Goal: Task Accomplishment & Management: Manage account settings

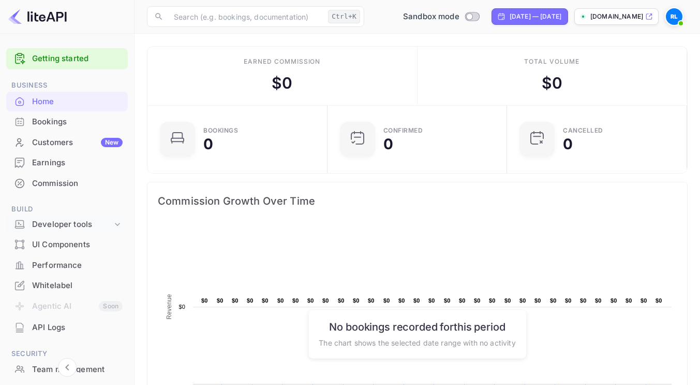
click at [56, 218] on div "Developer tools" at bounding box center [72, 224] width 80 height 12
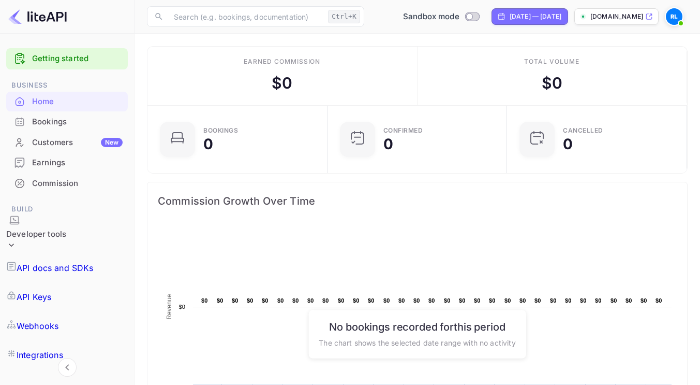
click at [51, 290] on p "API Keys" at bounding box center [34, 296] width 35 height 12
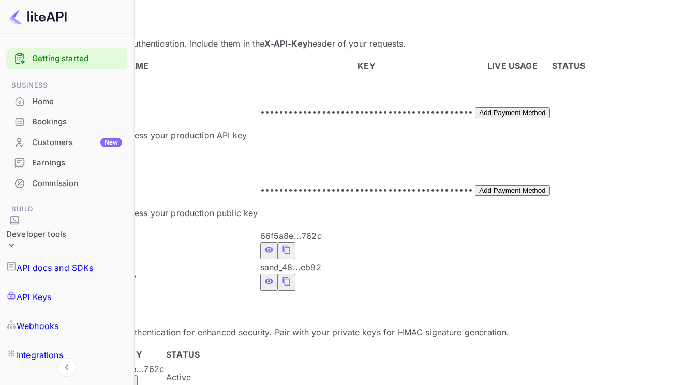
scroll to position [228, 0]
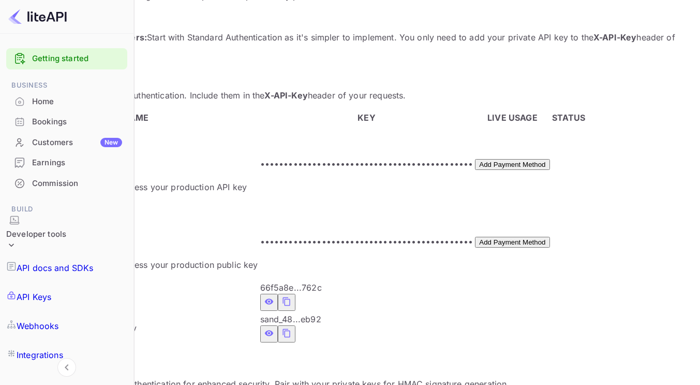
click at [64, 186] on div "Commission" at bounding box center [77, 184] width 90 height 12
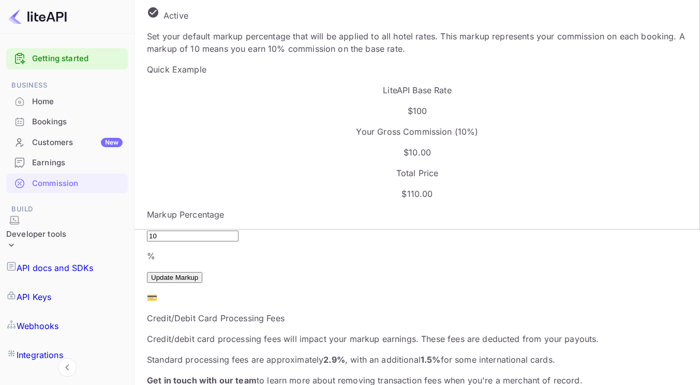
scroll to position [207, 0]
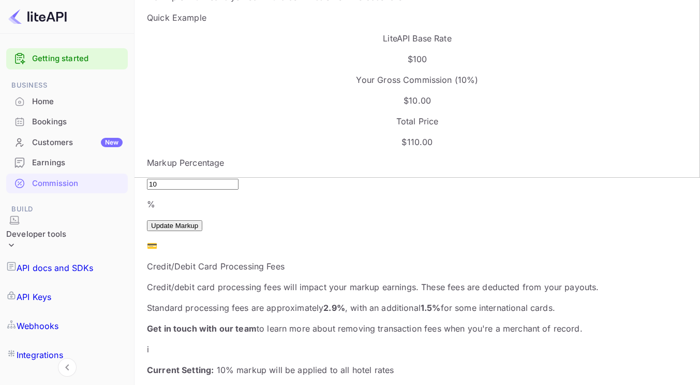
click at [257, 301] on p "Standard processing fees are approximately 2.9% , with an additional 1.5% for s…" at bounding box center [417, 307] width 541 height 12
click at [214, 364] on strong "Current Setting:" at bounding box center [180, 369] width 67 height 10
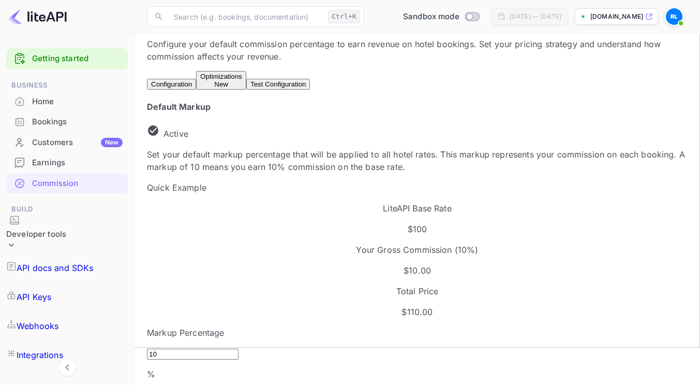
scroll to position [0, 0]
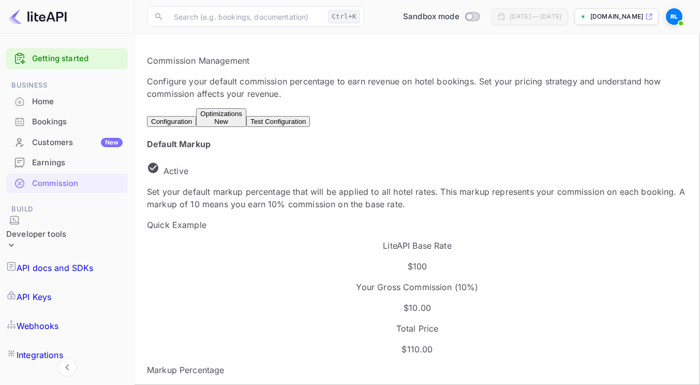
click at [242, 117] on div "Optimizations New" at bounding box center [221, 118] width 42 height 16
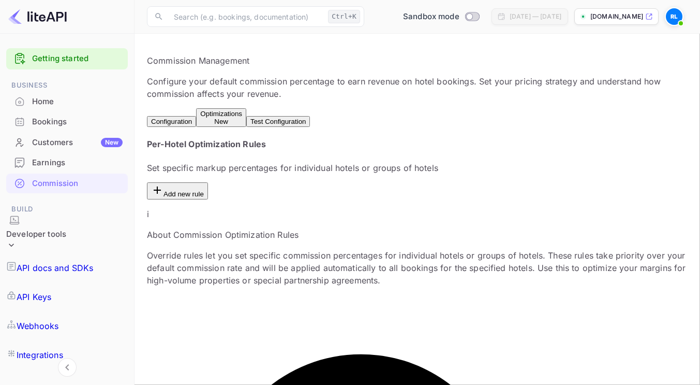
click at [174, 116] on button "Configuration" at bounding box center [171, 121] width 49 height 11
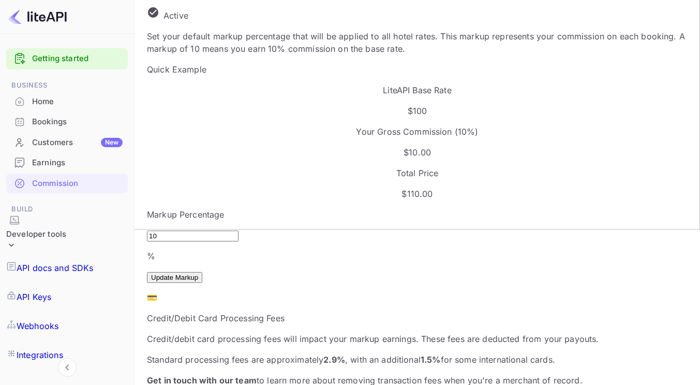
scroll to position [207, 0]
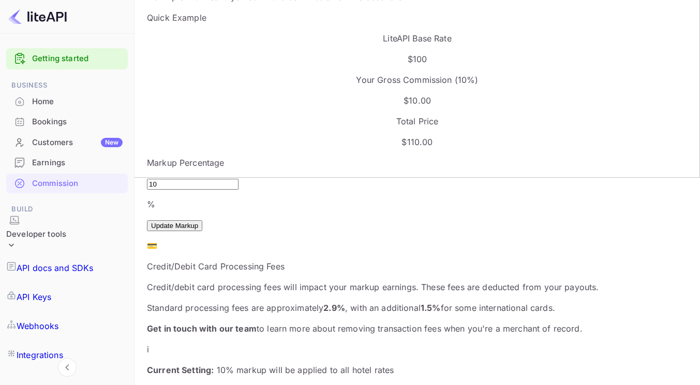
click at [269, 301] on div "Standard processing fees are approximately 2.9% , with an additional 1.5% for s…" at bounding box center [417, 307] width 541 height 12
click at [199, 239] on div "💳 Credit/Debit Card Processing Fees Credit/debit card processing fees will impa…" at bounding box center [417, 286] width 541 height 95
drag, startPoint x: 215, startPoint y: 255, endPoint x: 212, endPoint y: 271, distance: 15.8
click at [215, 301] on p "Standard processing fees are approximately 2.9% , with an additional 1.5% for s…" at bounding box center [417, 307] width 541 height 12
click at [211, 323] on strong "Get in touch with our team" at bounding box center [202, 328] width 110 height 10
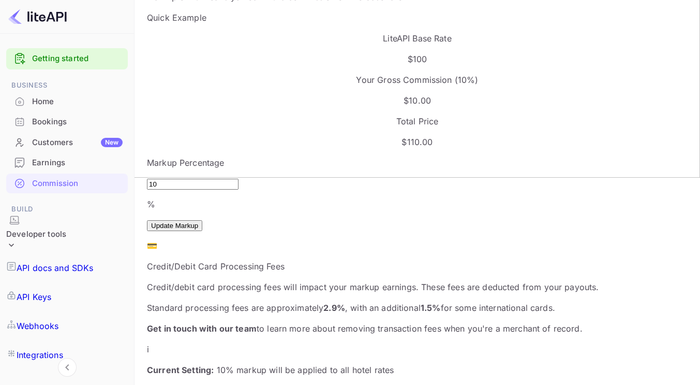
click at [267, 322] on p "Get in touch with our team to learn more about removing transaction fees when y…" at bounding box center [417, 328] width 541 height 12
click at [214, 364] on strong "Current Setting:" at bounding box center [180, 369] width 67 height 10
click at [200, 301] on p "Standard processing fees are approximately 2.9% , with an additional 1.5% for s…" at bounding box center [417, 307] width 541 height 12
click at [313, 301] on div "Standard processing fees are approximately 2.9% , with an additional 1.5% for s…" at bounding box center [417, 307] width 541 height 12
drag, startPoint x: 240, startPoint y: 282, endPoint x: 167, endPoint y: 191, distance: 116.3
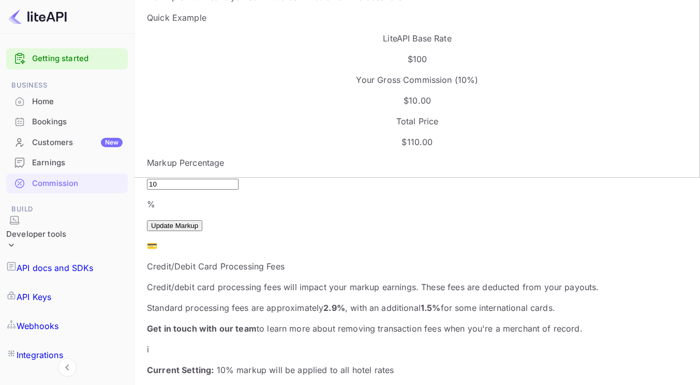
click at [167, 239] on div "💳 Credit/Debit Card Processing Fees Credit/debit card processing fees will impa…" at bounding box center [417, 286] width 541 height 95
click at [240, 301] on p "Standard processing fees are approximately 2.9% , with an additional 1.5% for s…" at bounding box center [417, 307] width 541 height 12
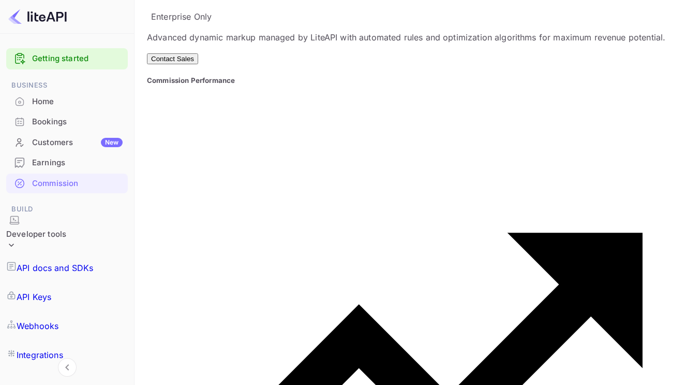
scroll to position [179, 0]
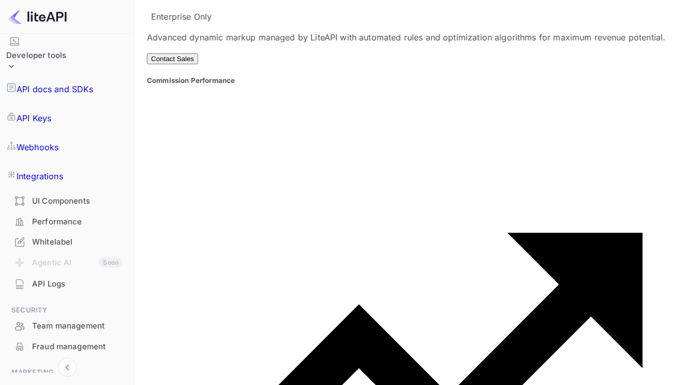
click at [70, 278] on div "API Logs" at bounding box center [77, 284] width 91 height 12
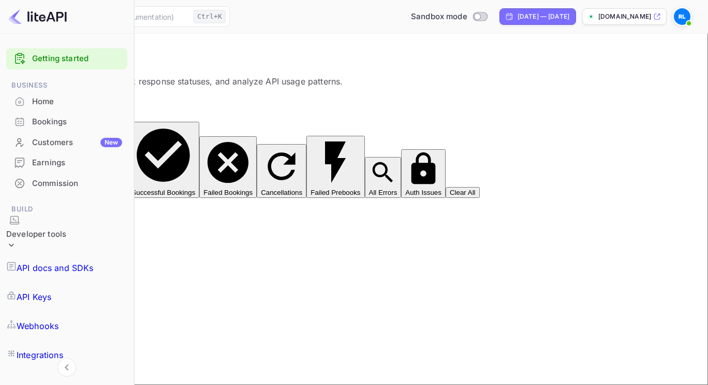
click at [49, 290] on p "API Keys" at bounding box center [34, 296] width 35 height 12
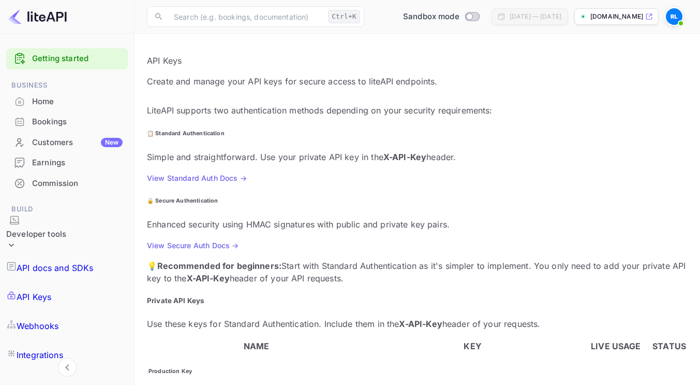
click at [58, 319] on p "Webhooks" at bounding box center [38, 325] width 42 height 12
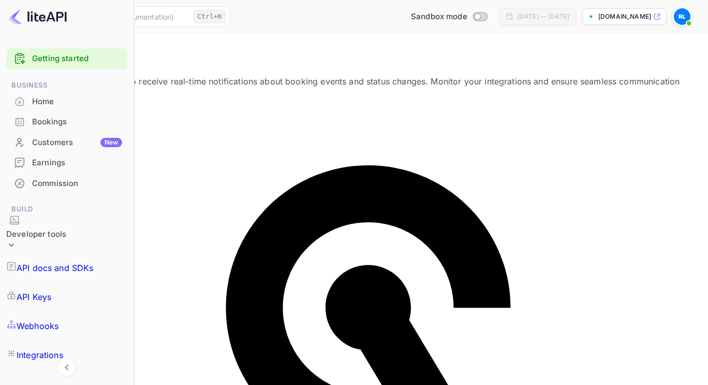
click at [61, 348] on p "Integrations" at bounding box center [40, 354] width 47 height 12
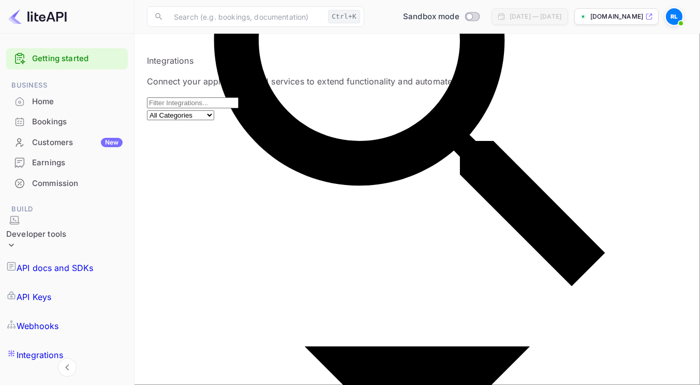
scroll to position [22, 0]
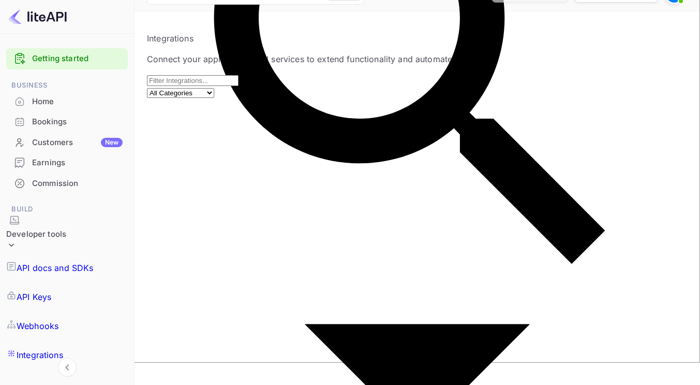
click at [48, 261] on p "API docs and SDKs" at bounding box center [55, 267] width 77 height 12
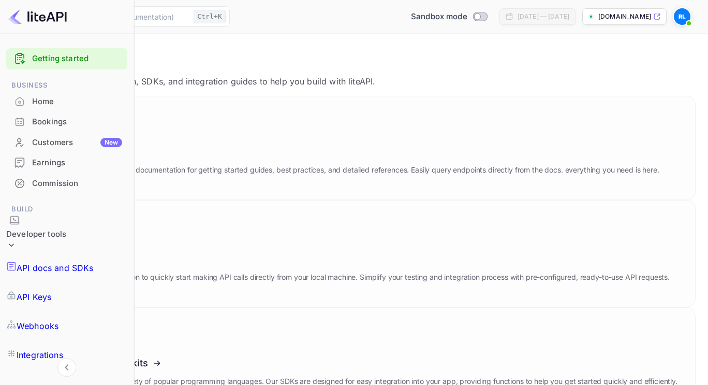
click at [51, 290] on p "API Keys" at bounding box center [34, 296] width 35 height 12
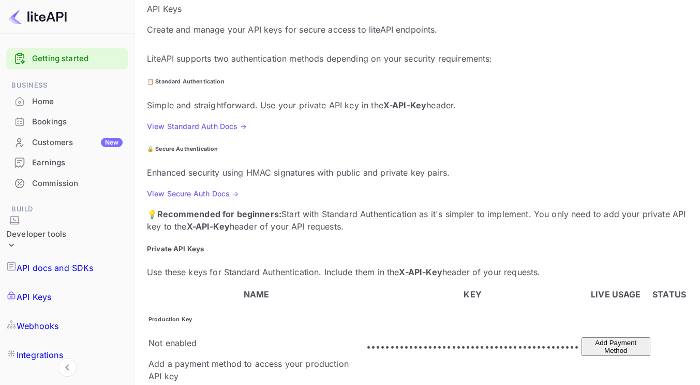
scroll to position [104, 0]
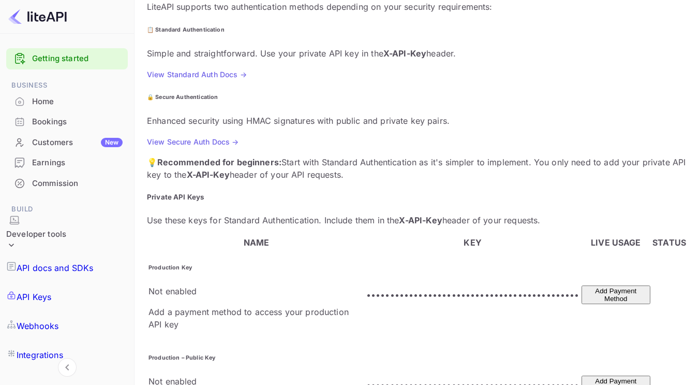
click at [582, 285] on button "Add Payment Method" at bounding box center [616, 294] width 69 height 19
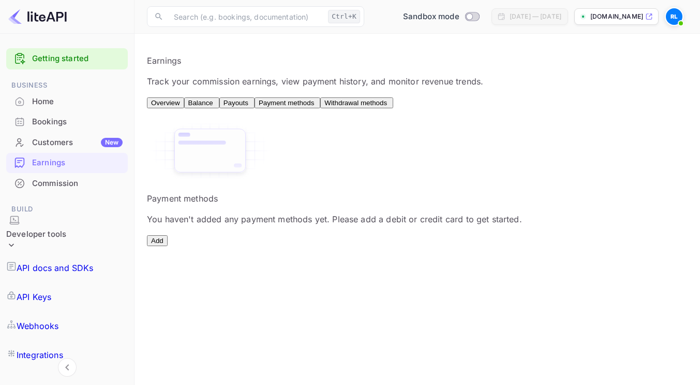
click at [168, 246] on button "Add" at bounding box center [157, 240] width 21 height 11
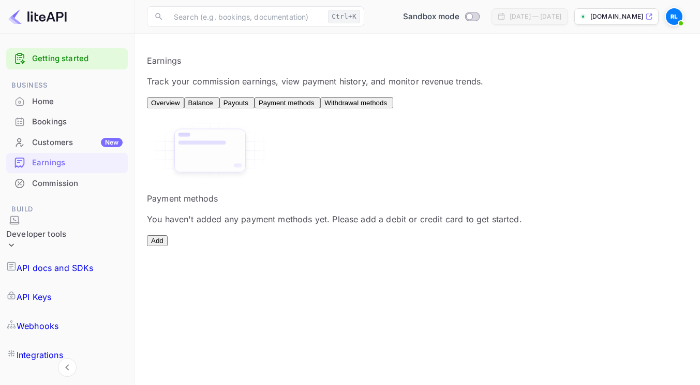
click at [420, 246] on div "Payment methods You haven't added any payment methods yet. Please add a debit o…" at bounding box center [417, 183] width 541 height 125
click at [168, 246] on button "Add" at bounding box center [157, 240] width 21 height 11
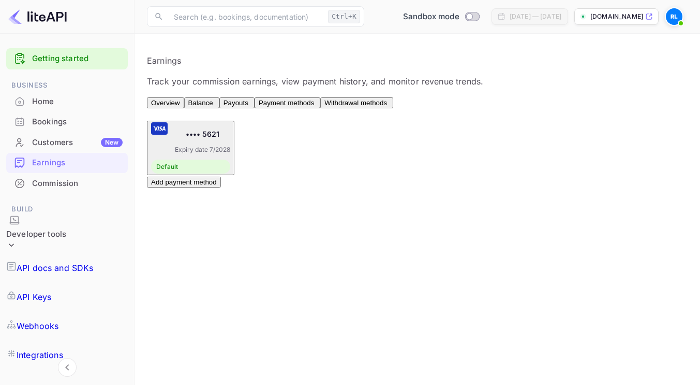
click at [51, 290] on p "API Keys" at bounding box center [34, 296] width 35 height 12
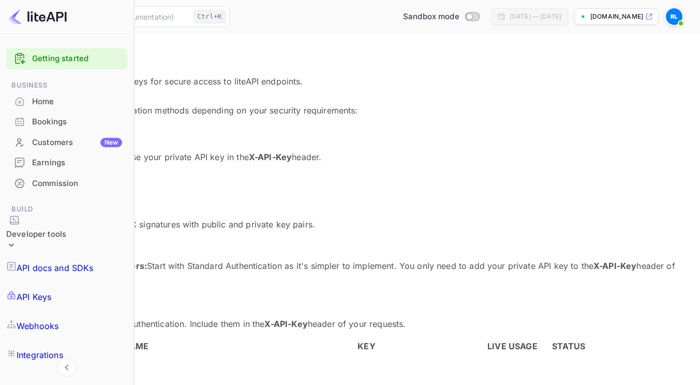
scroll to position [52, 0]
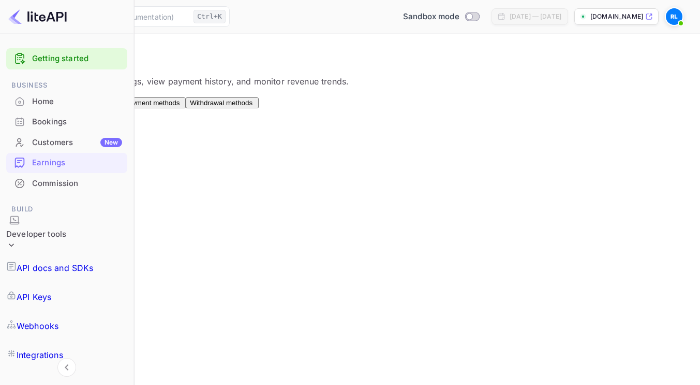
click at [96, 146] on div "•••• 5621 Expiry date 7/2028 Default" at bounding box center [56, 147] width 79 height 51
click at [69, 282] on div "API Keys" at bounding box center [66, 296] width 121 height 29
click at [51, 290] on p "API Keys" at bounding box center [34, 296] width 35 height 12
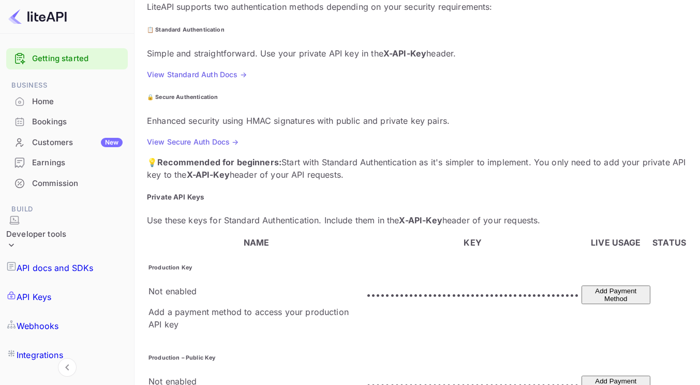
scroll to position [155, 0]
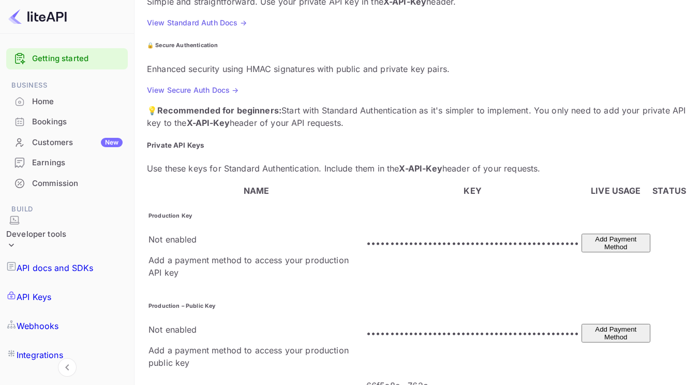
click at [217, 254] on p "Add a payment method to access your production API key" at bounding box center [257, 266] width 216 height 25
click at [366, 237] on p "•••••••••••••••••••••••••••••••••••••••••••••" at bounding box center [472, 243] width 213 height 12
click at [423, 237] on p "•••••••••••••••••••••••••••••••••••••••••••••" at bounding box center [472, 243] width 213 height 12
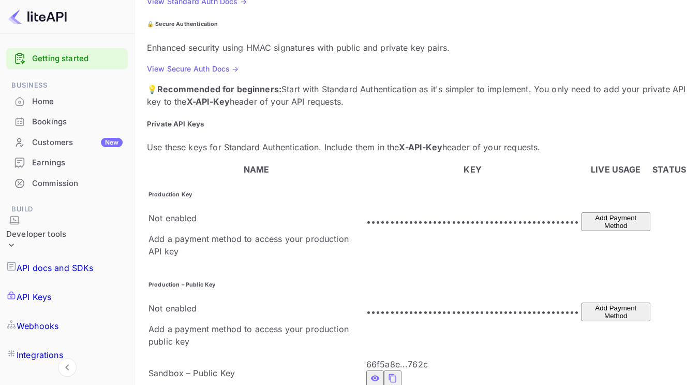
scroll to position [280, 0]
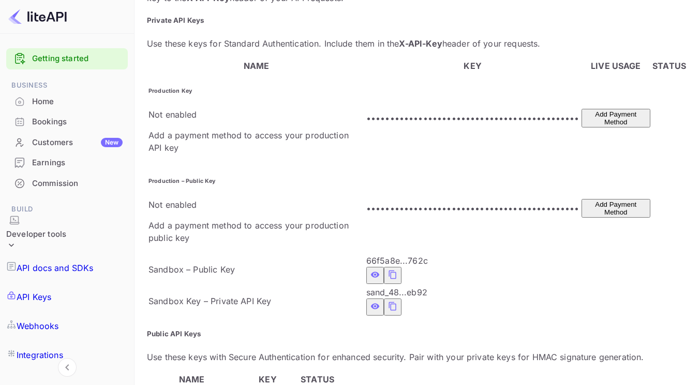
click at [371, 300] on icon "private api keys table" at bounding box center [375, 306] width 9 height 12
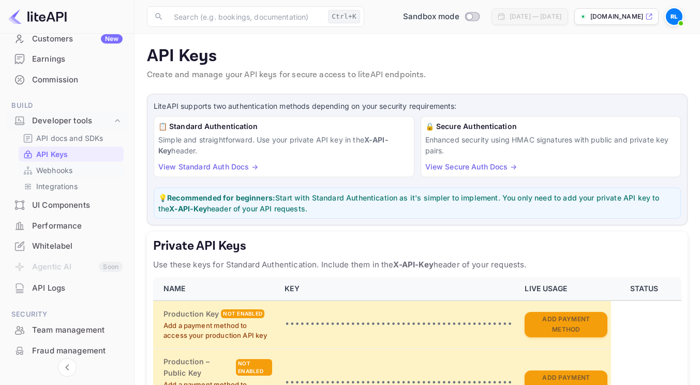
scroll to position [206, 0]
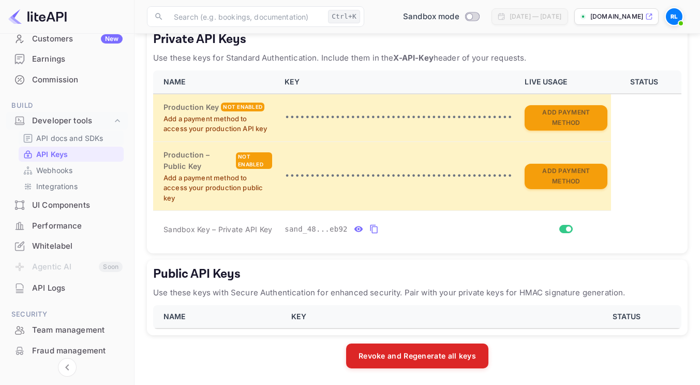
click at [66, 140] on p "API docs and SDKs" at bounding box center [69, 137] width 67 height 11
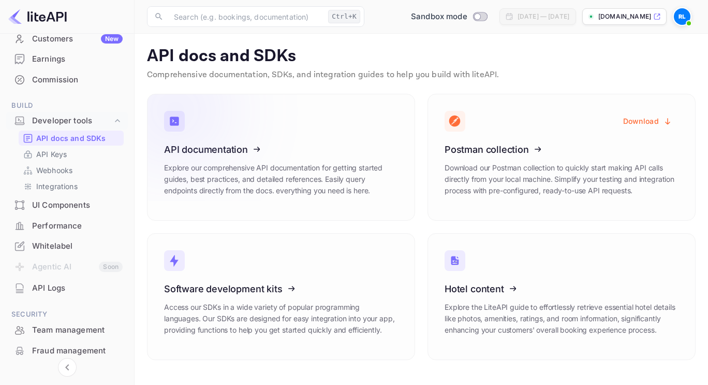
click at [227, 146] on icon at bounding box center [227, 147] width 161 height 107
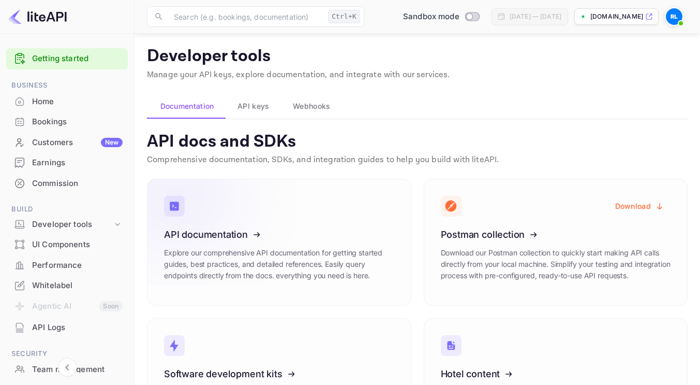
scroll to position [85, 0]
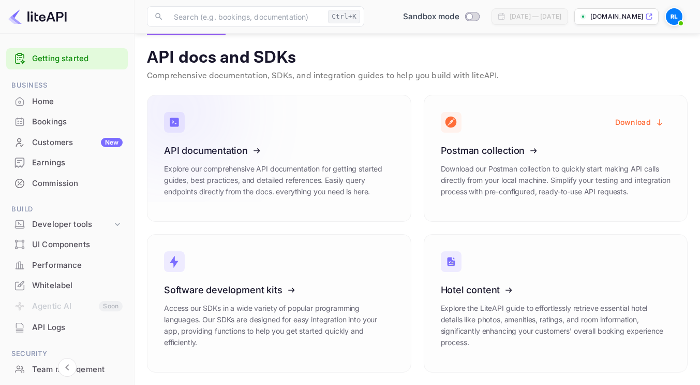
click at [223, 128] on icon at bounding box center [227, 148] width 161 height 107
